Goal: Task Accomplishment & Management: Use online tool/utility

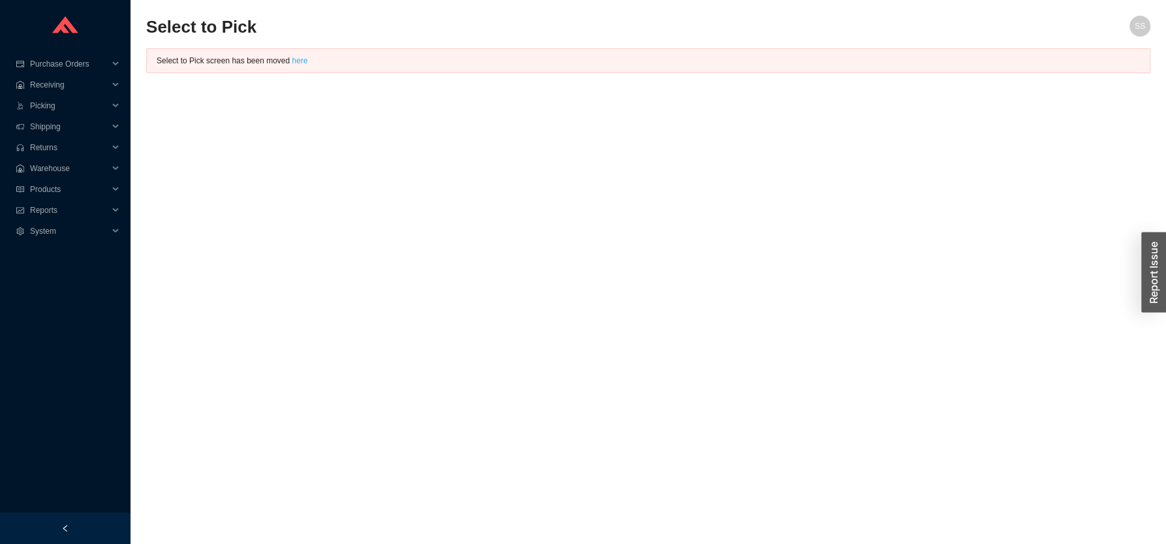
click at [294, 63] on link "here" at bounding box center [300, 60] width 16 height 9
click at [52, 163] on span "Warehouse" at bounding box center [69, 168] width 78 height 21
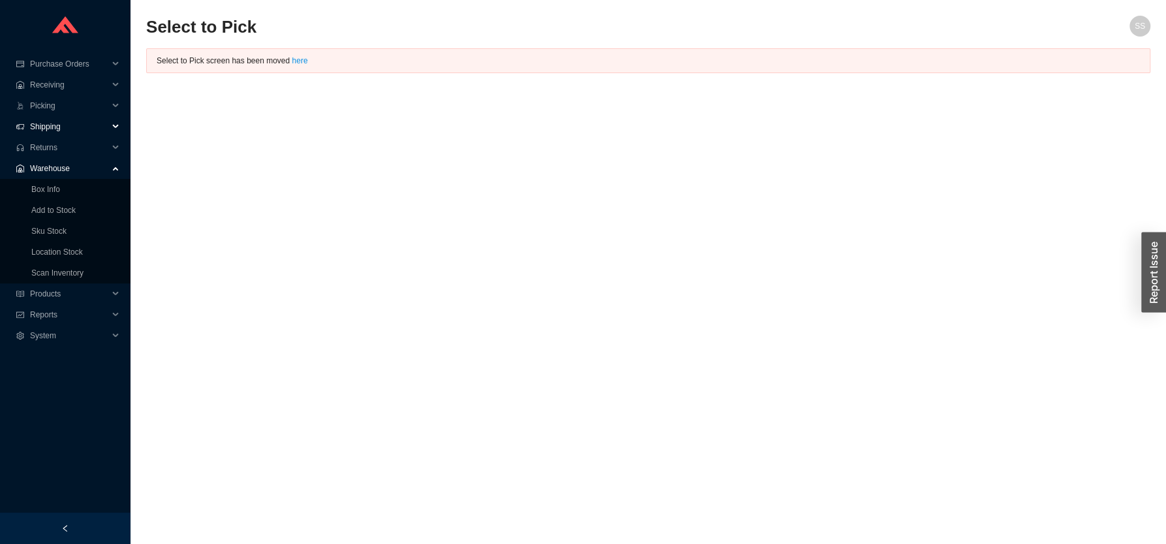
click at [59, 124] on span "Shipping" at bounding box center [69, 126] width 78 height 21
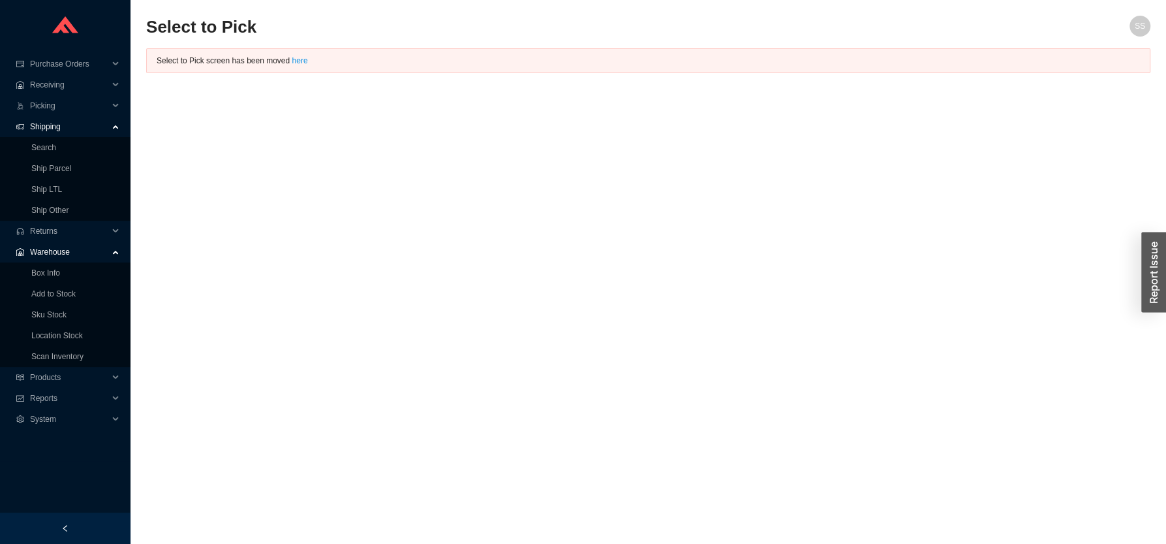
click at [59, 124] on span "Shipping" at bounding box center [69, 126] width 78 height 21
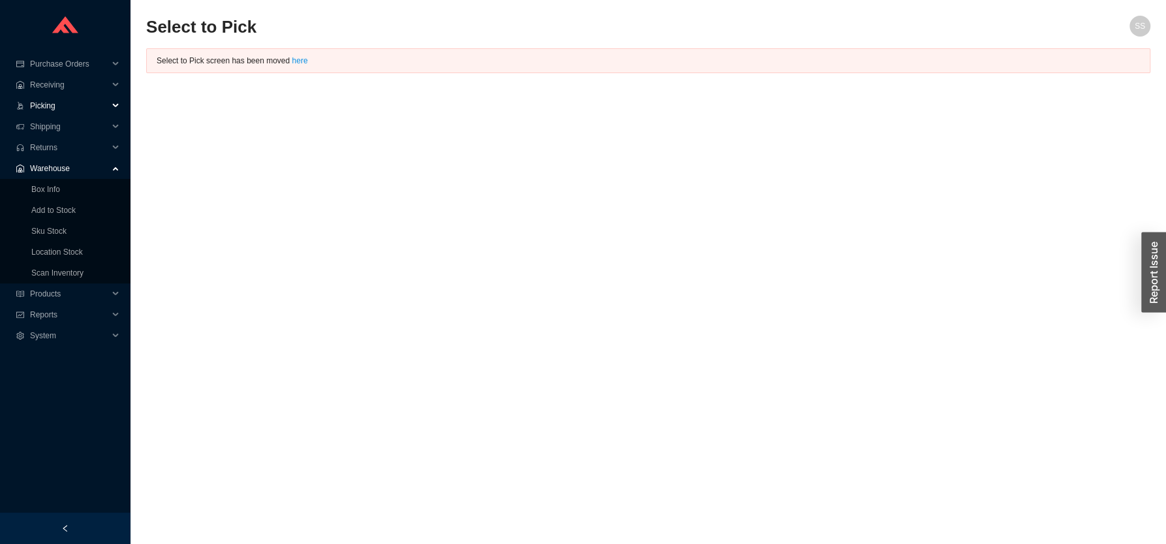
click at [58, 102] on span "Picking" at bounding box center [69, 105] width 78 height 21
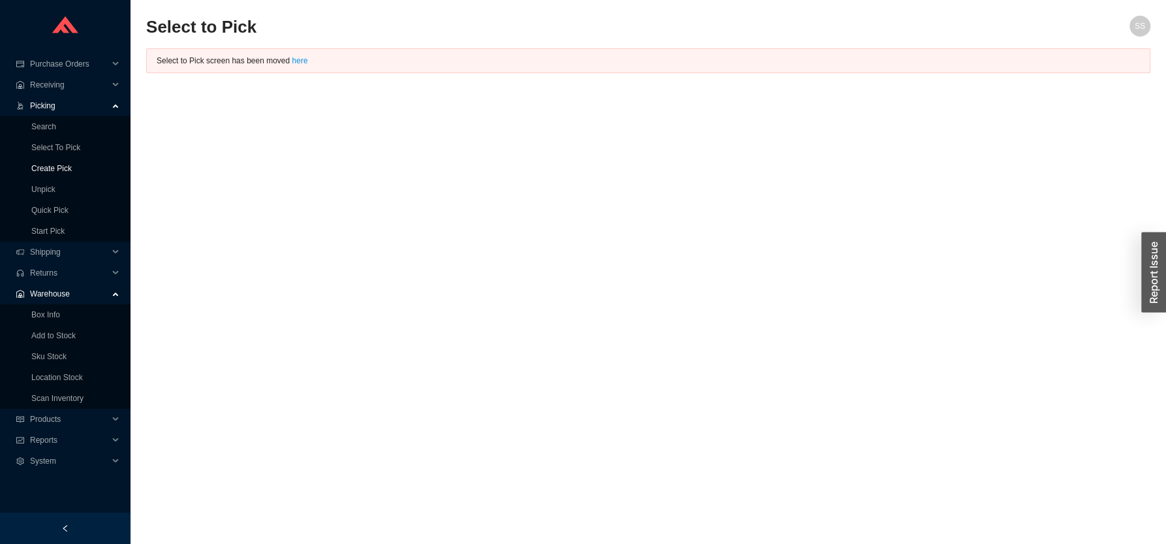
click at [57, 170] on link "Create Pick" at bounding box center [51, 168] width 40 height 9
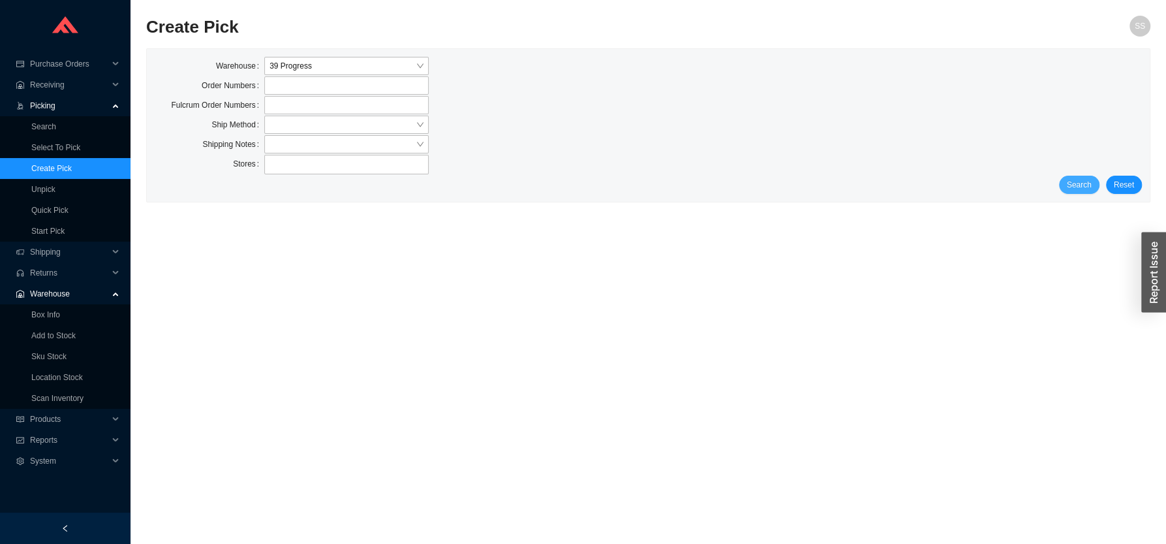
click at [1074, 189] on span "Search" at bounding box center [1079, 184] width 25 height 13
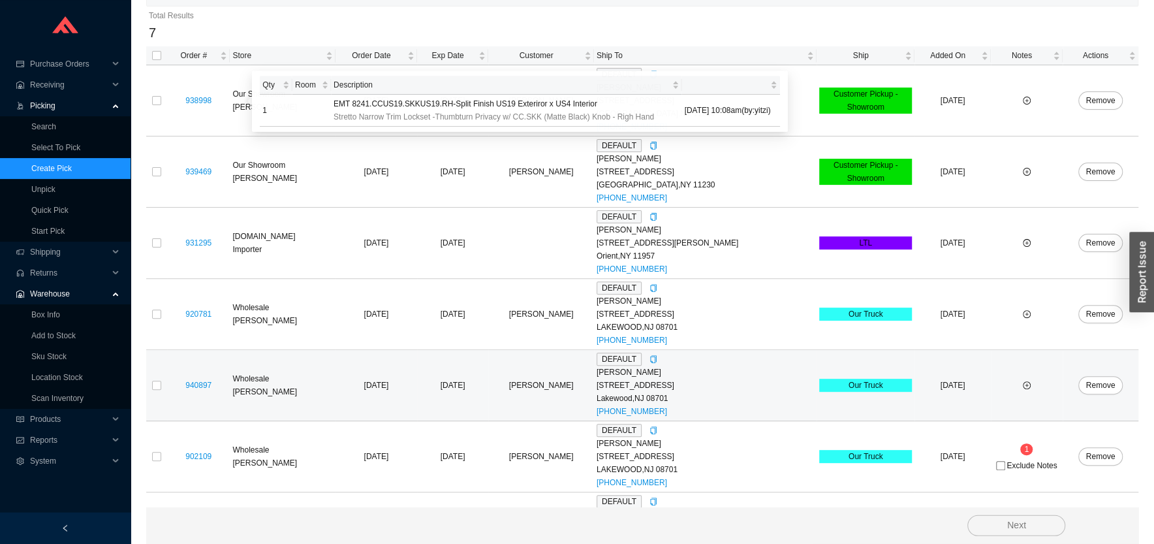
scroll to position [254, 0]
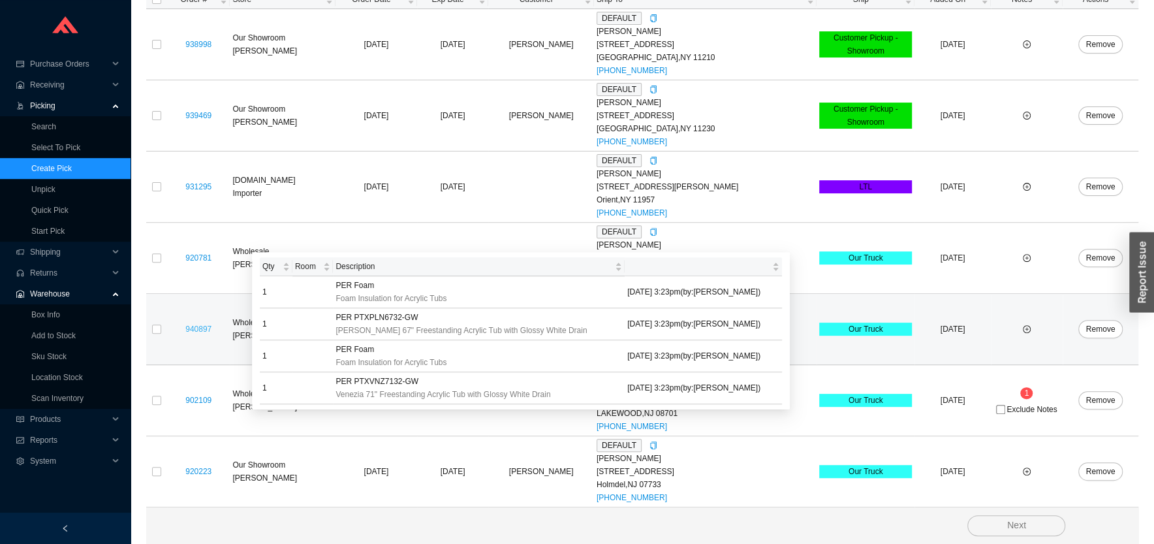
click at [208, 326] on link "940897" at bounding box center [198, 328] width 26 height 9
